Goal: Find specific page/section: Find specific page/section

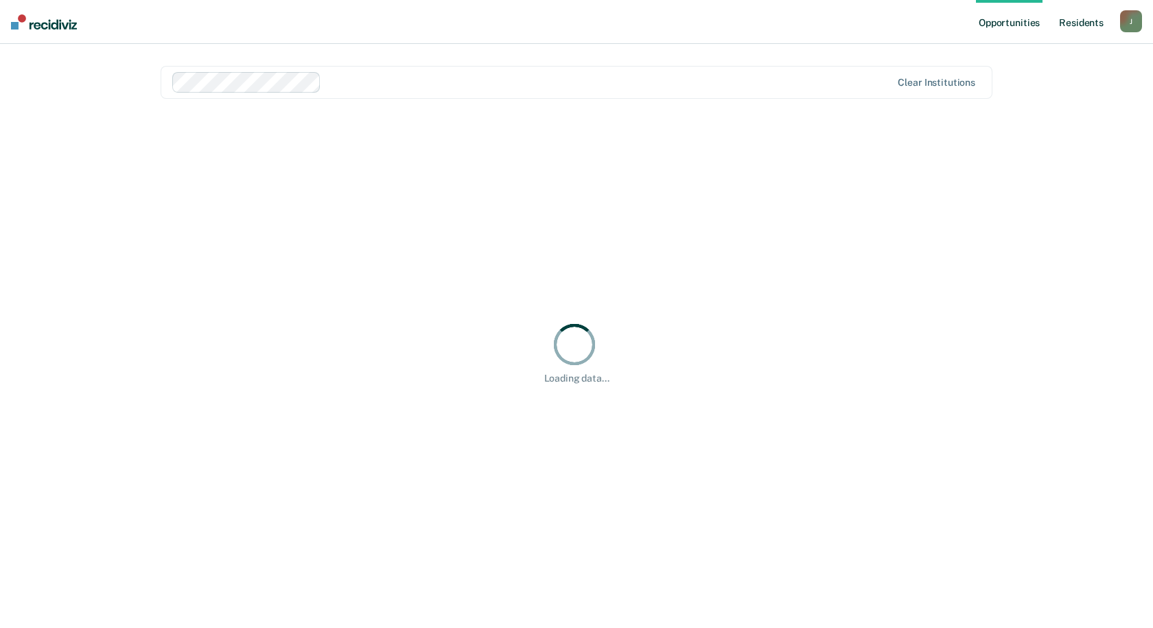
click at [1081, 23] on link "Resident s" at bounding box center [1082, 22] width 50 height 44
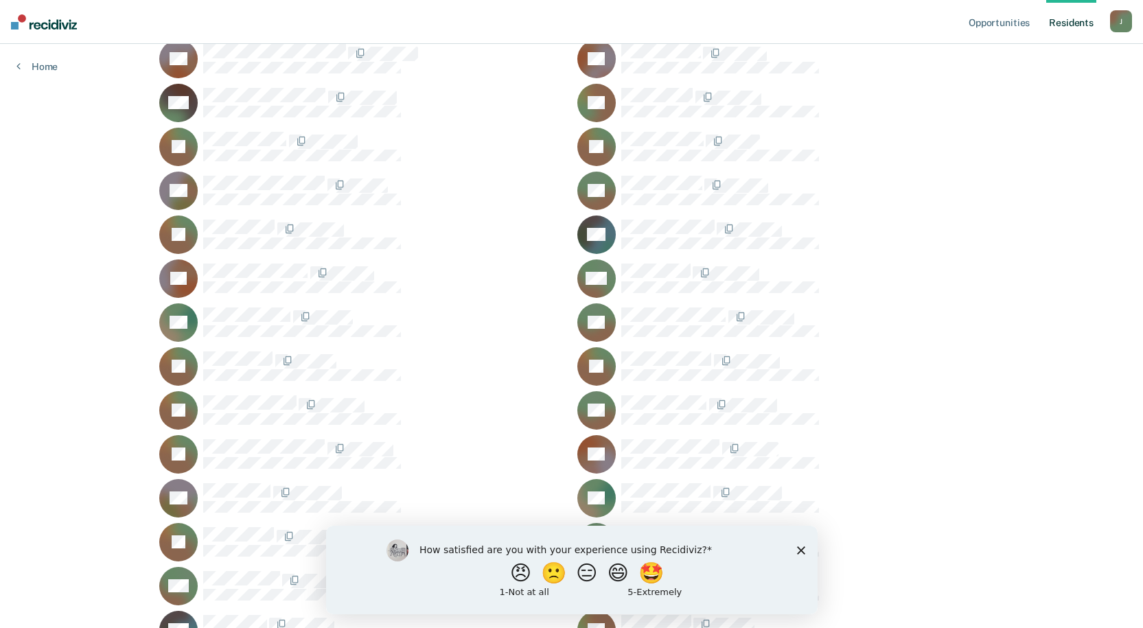
scroll to position [3021, 0]
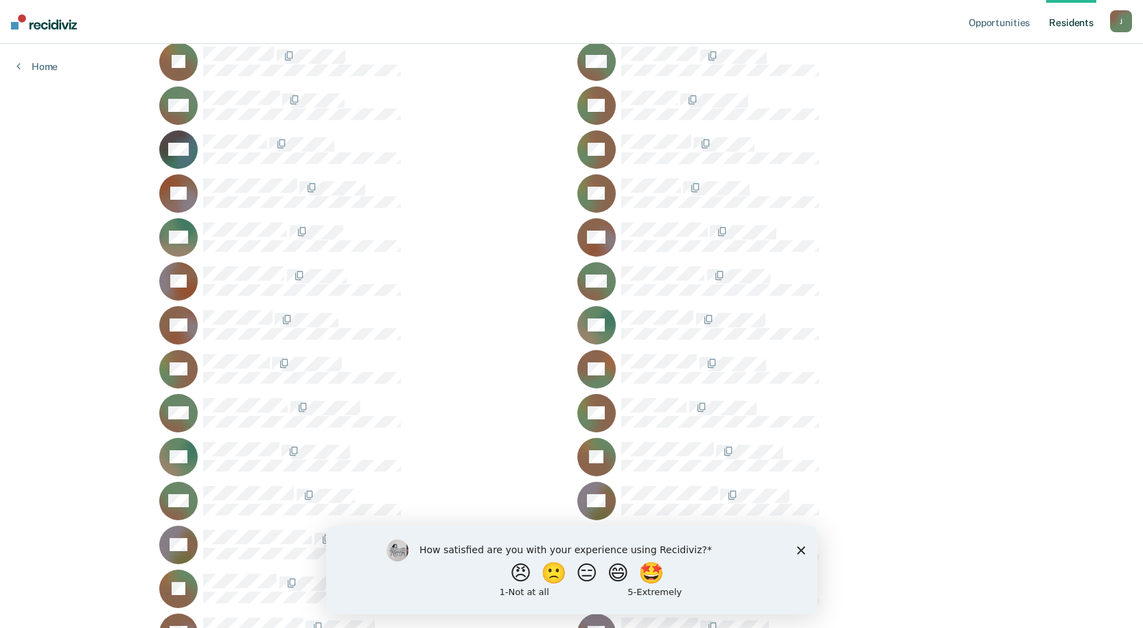
click at [800, 553] on icon "Close survey" at bounding box center [800, 550] width 8 height 8
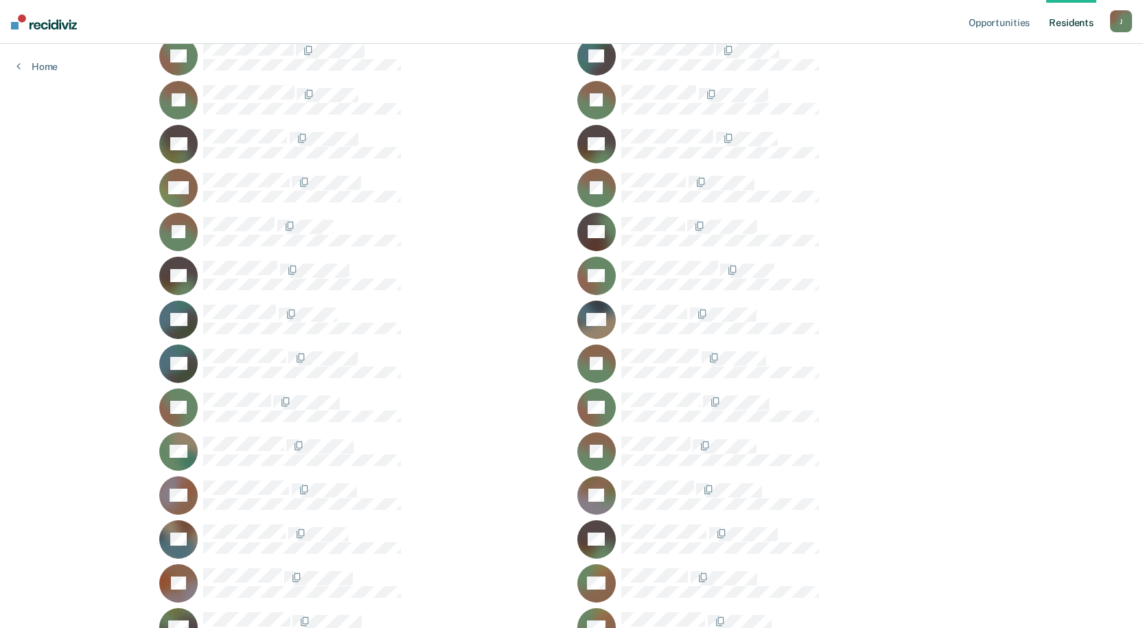
scroll to position [13593, 0]
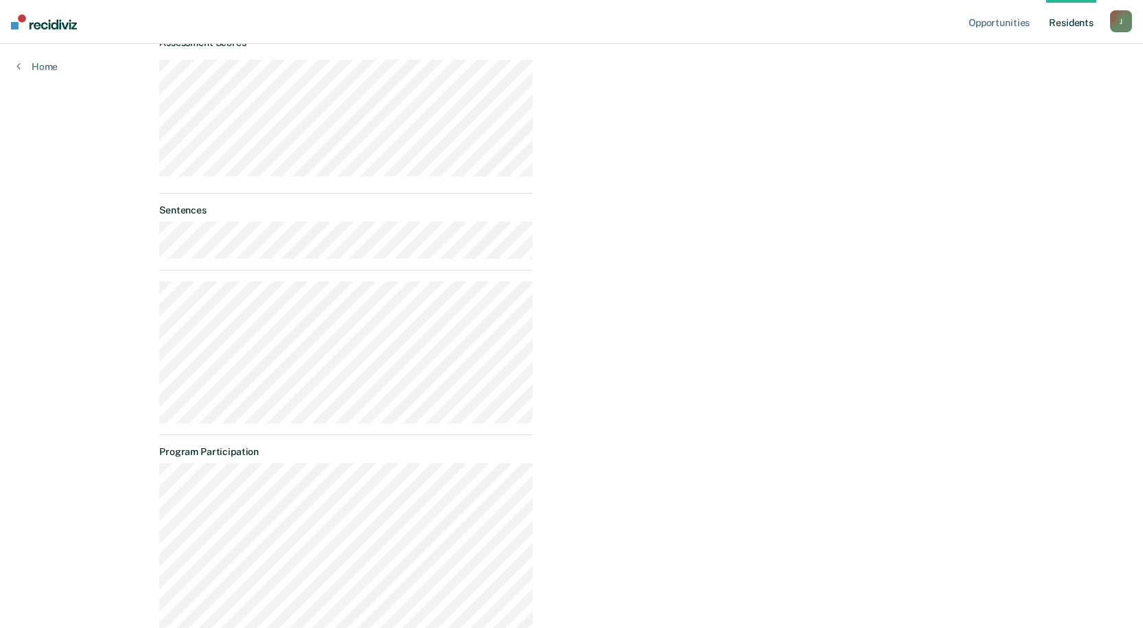
scroll to position [549, 0]
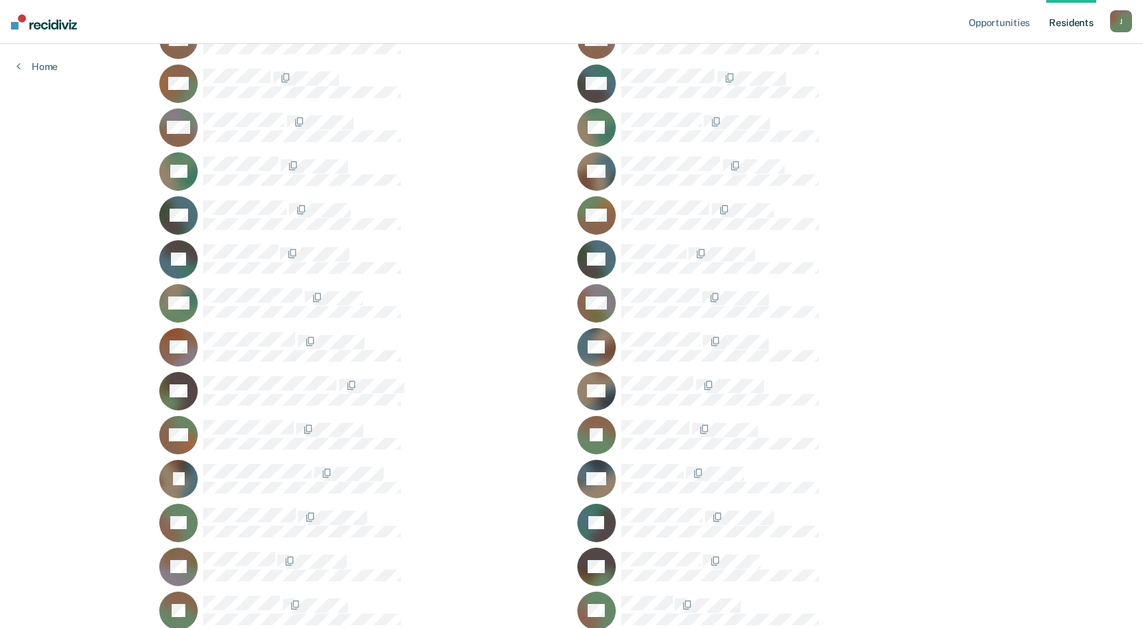
scroll to position [11876, 0]
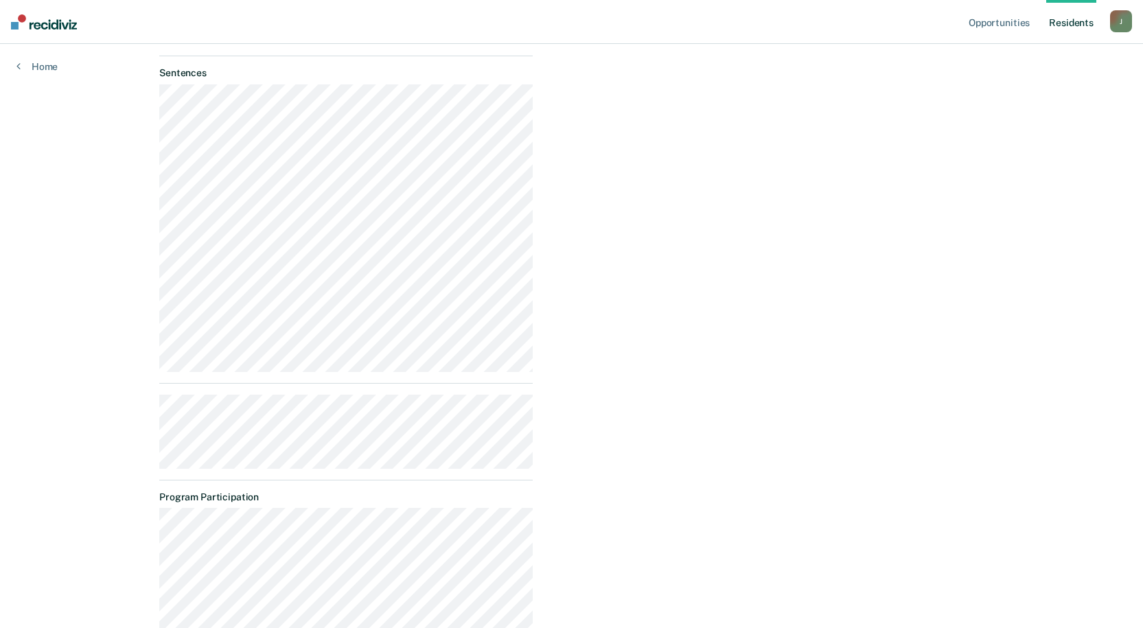
scroll to position [739, 0]
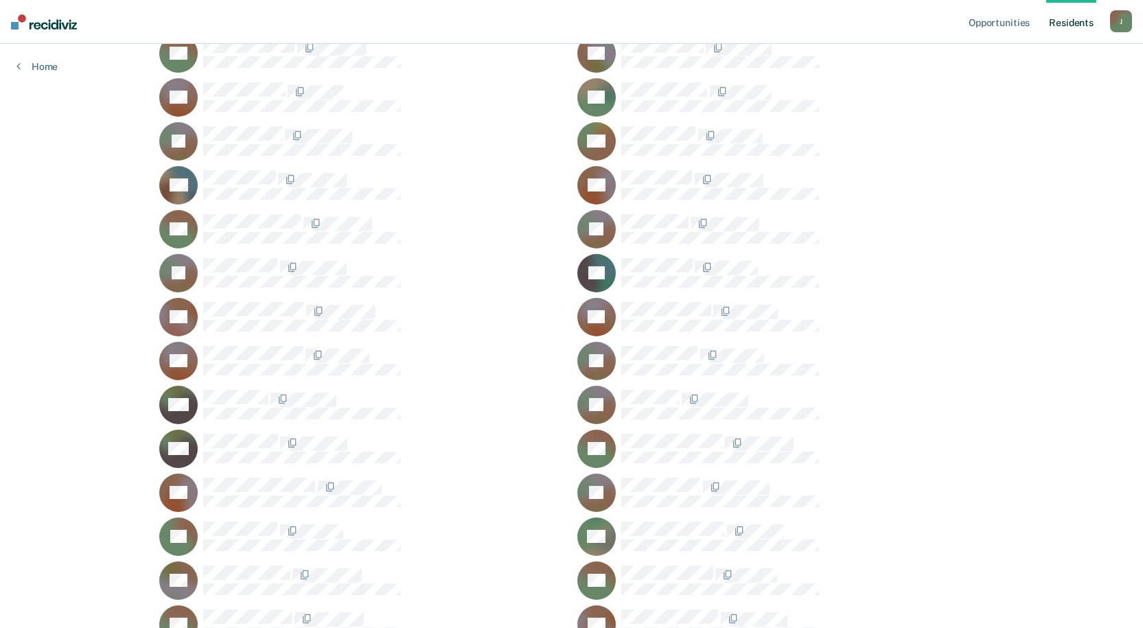
scroll to position [13730, 0]
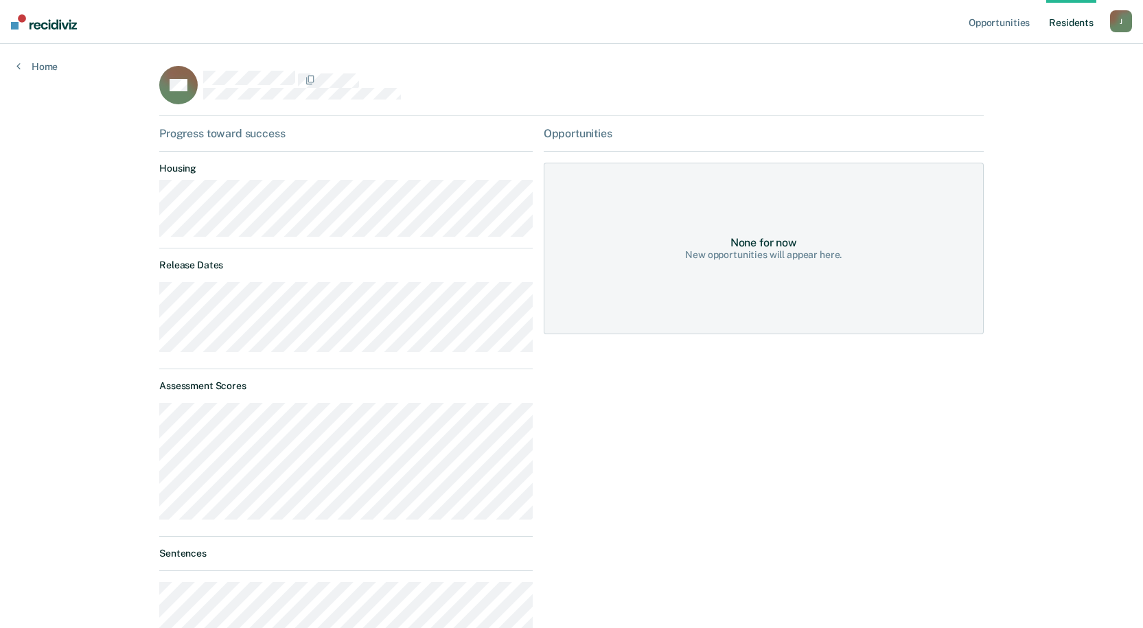
scroll to position [213, 0]
